Goal: Navigation & Orientation: Find specific page/section

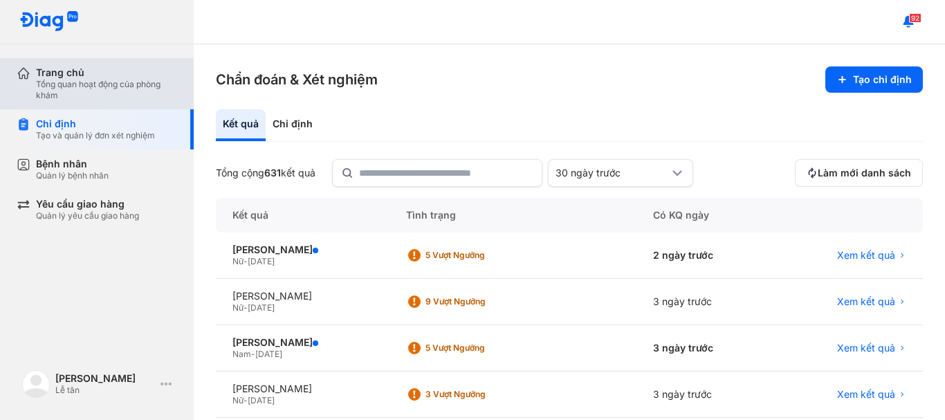
click at [68, 90] on div "Tổng quan hoạt động của phòng khám" at bounding box center [106, 90] width 141 height 22
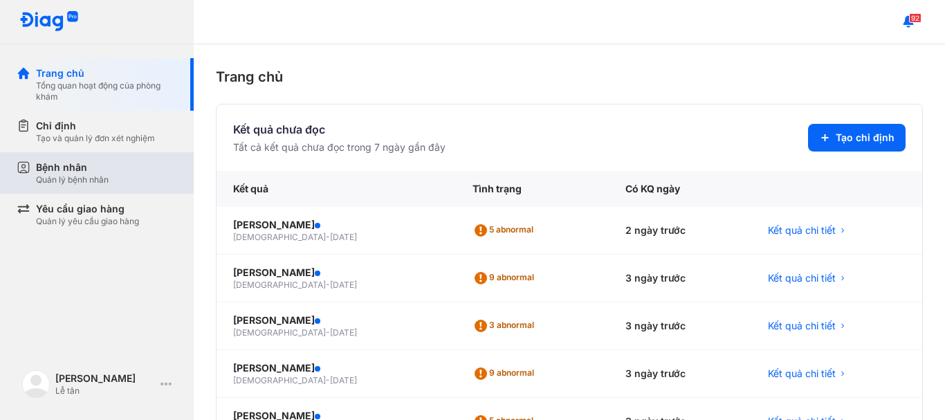
click at [100, 178] on div "Quản lý bệnh nhân" at bounding box center [72, 179] width 73 height 11
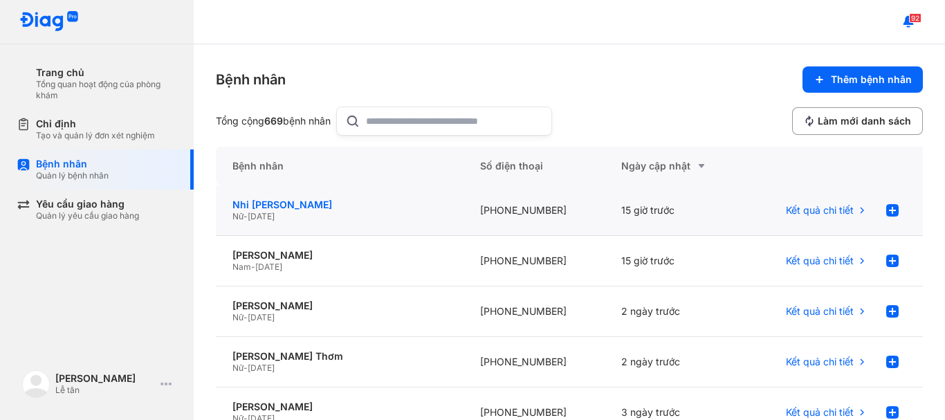
click at [277, 209] on div "Nhi [PERSON_NAME]" at bounding box center [339, 205] width 214 height 12
